Goal: Task Accomplishment & Management: Manage account settings

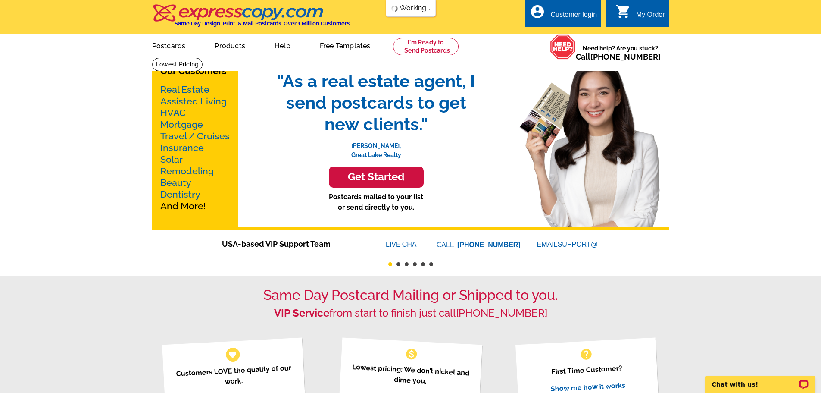
click at [573, 15] on div "Customer login" at bounding box center [574, 17] width 47 height 12
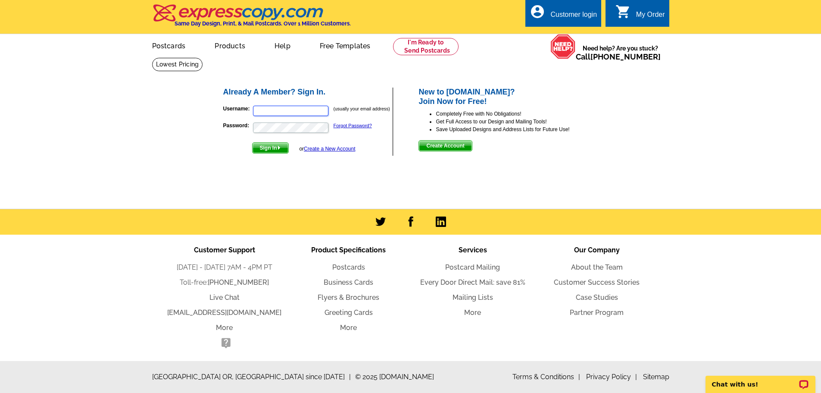
click at [266, 107] on input "Username:" at bounding box center [290, 111] width 75 height 10
type input "[EMAIL_ADDRESS][DOMAIN_NAME]"
click at [252, 142] on button "Sign In" at bounding box center [270, 147] width 37 height 11
